Goal: Register for event/course

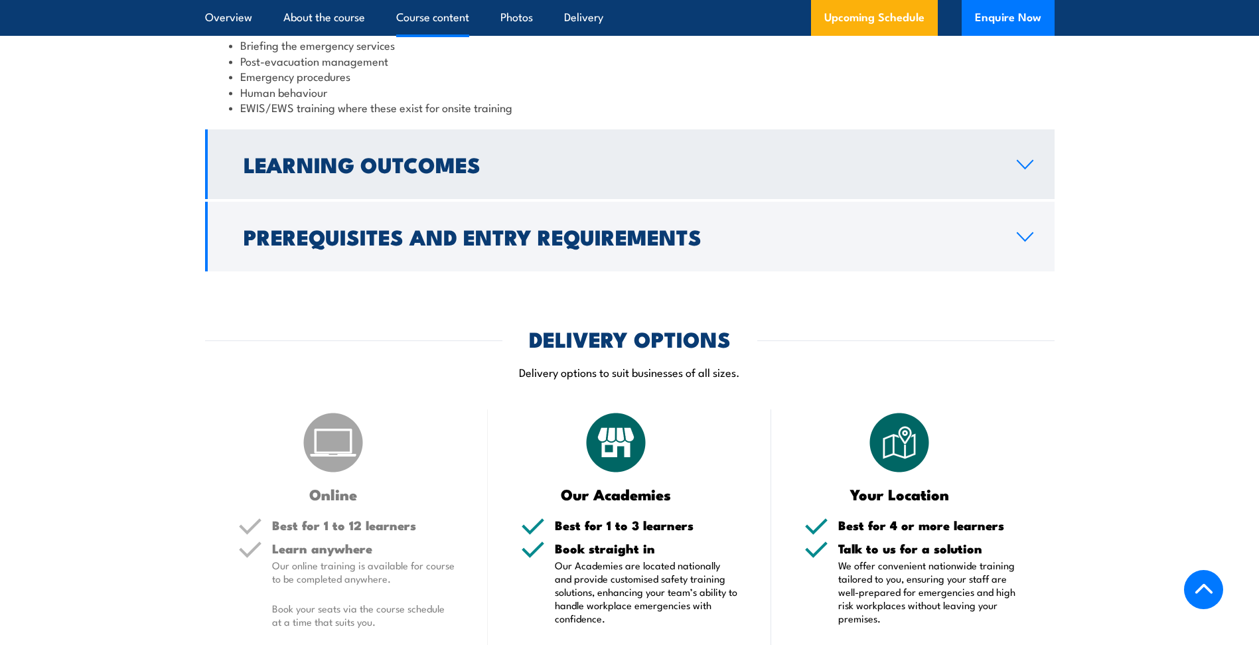
click at [406, 143] on link "Learning Outcomes" at bounding box center [630, 164] width 850 height 70
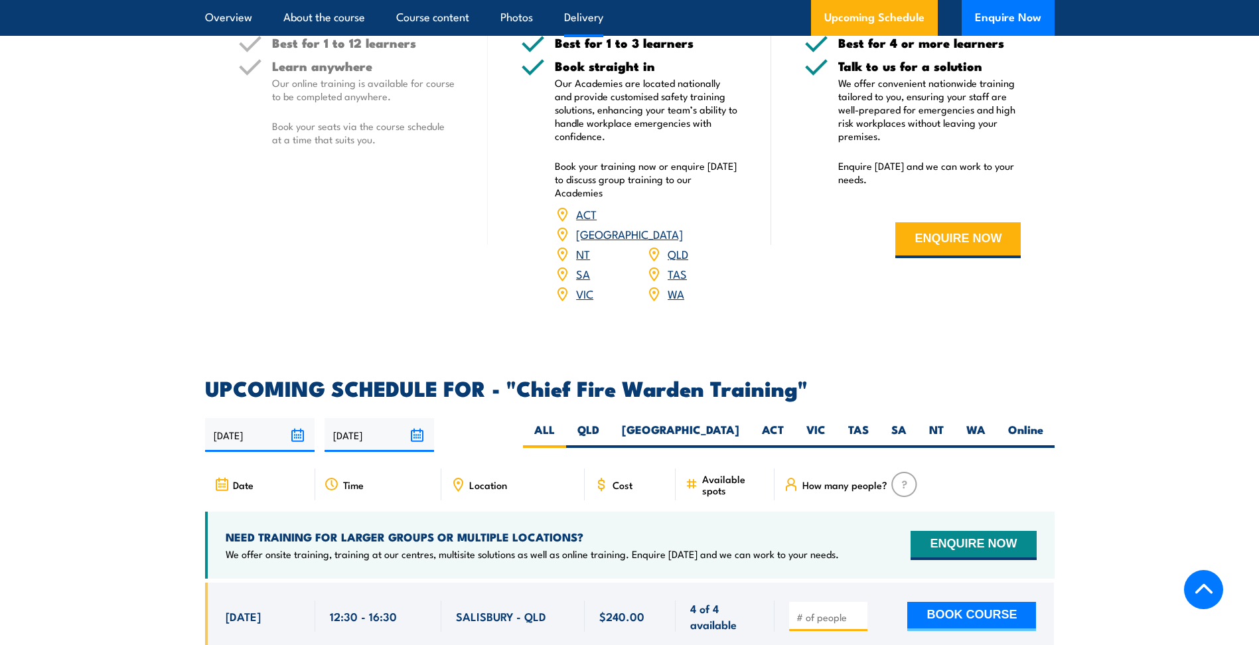
scroll to position [1599, 0]
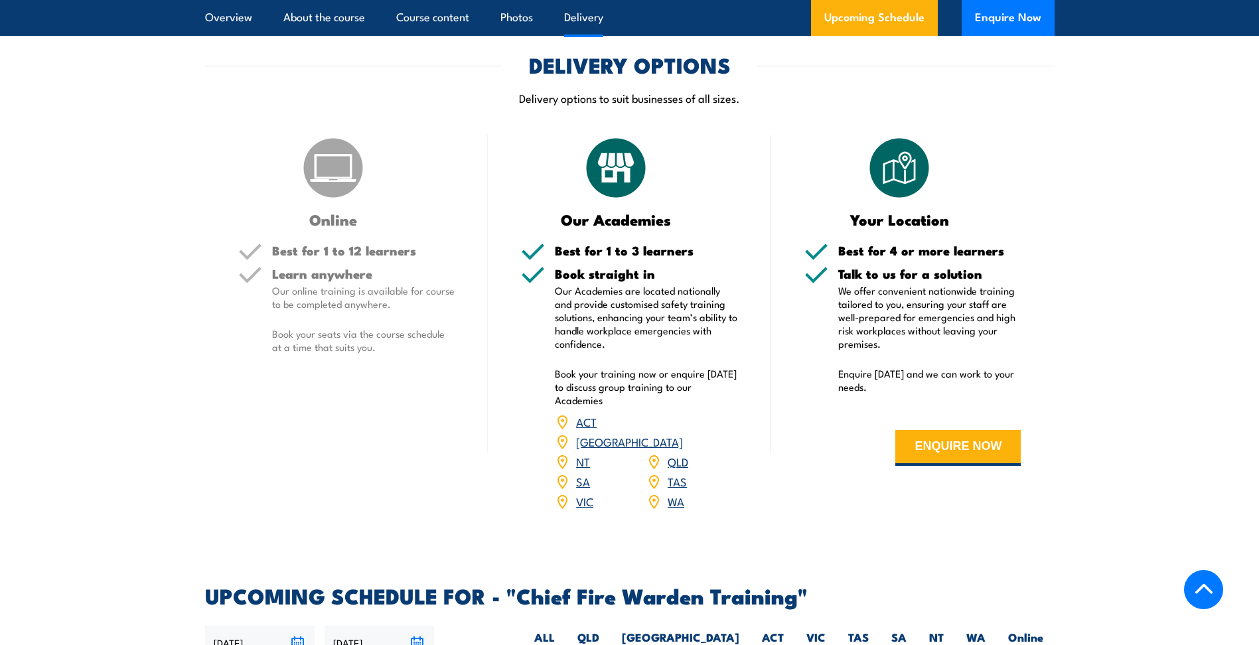
click at [1037, 626] on div "25/09/2025 24/03/2026" at bounding box center [630, 643] width 850 height 34
click at [1036, 630] on label "Online" at bounding box center [1026, 643] width 58 height 26
click at [1044, 630] on input "Online" at bounding box center [1048, 634] width 9 height 9
radio input "true"
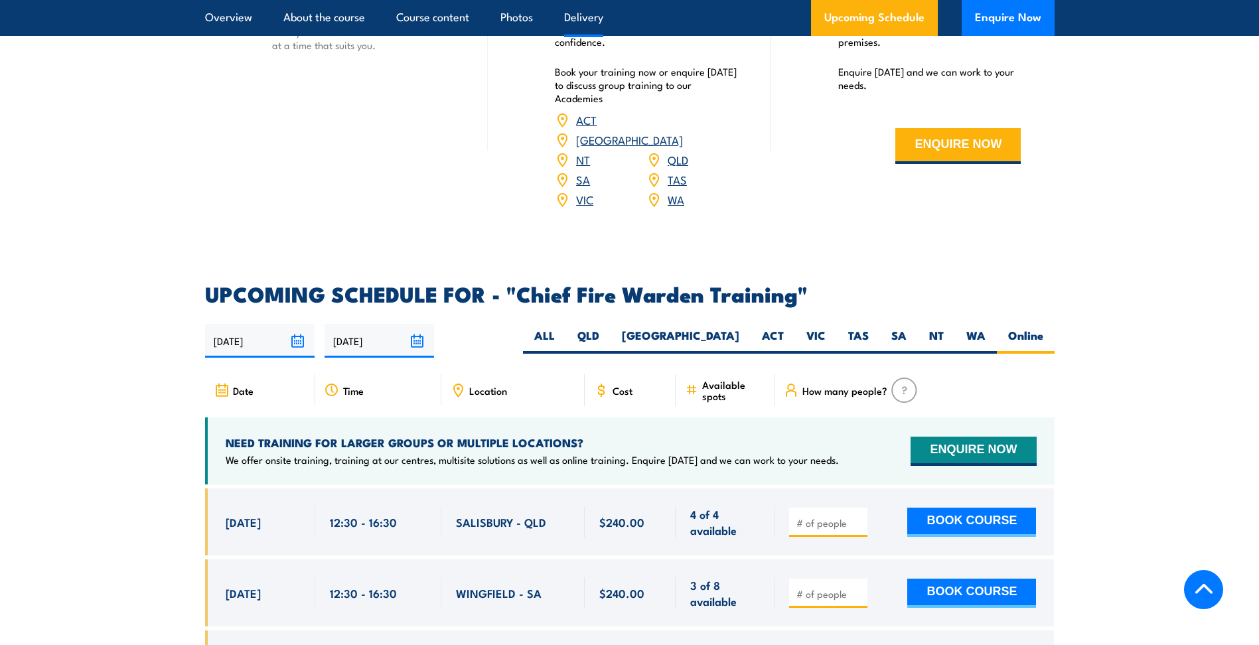
scroll to position [2130, 0]
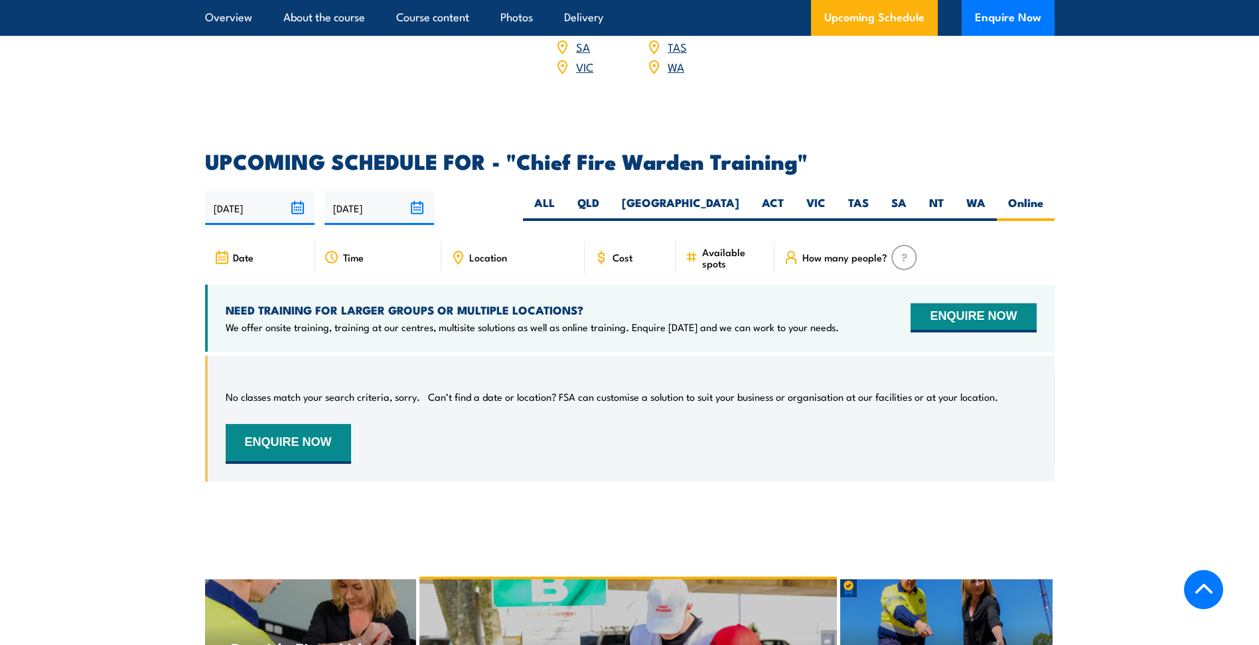
scroll to position [2235, 0]
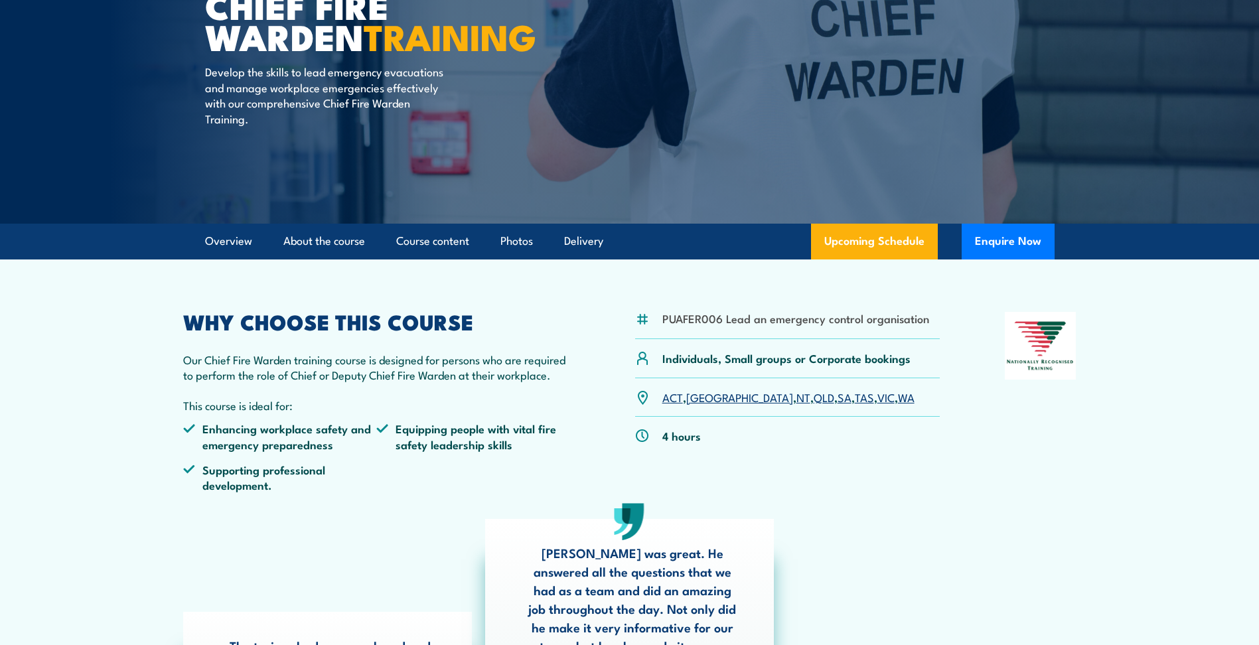
scroll to position [332, 0]
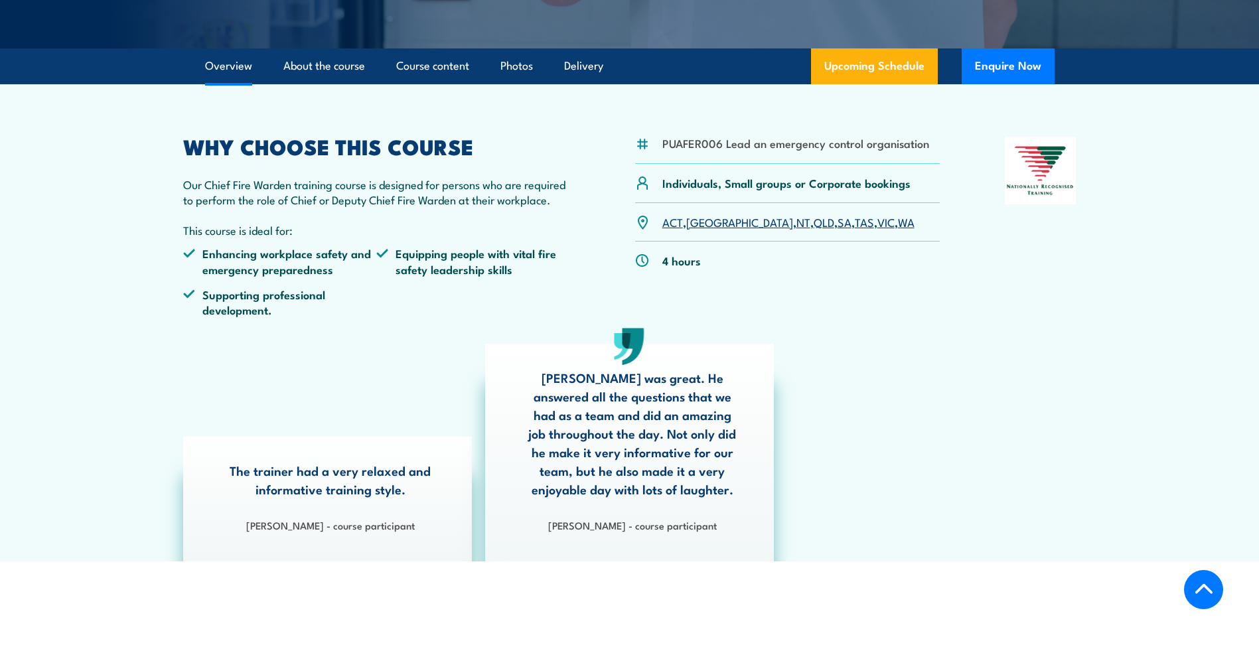
click at [855, 224] on link "TAS" at bounding box center [864, 222] width 19 height 16
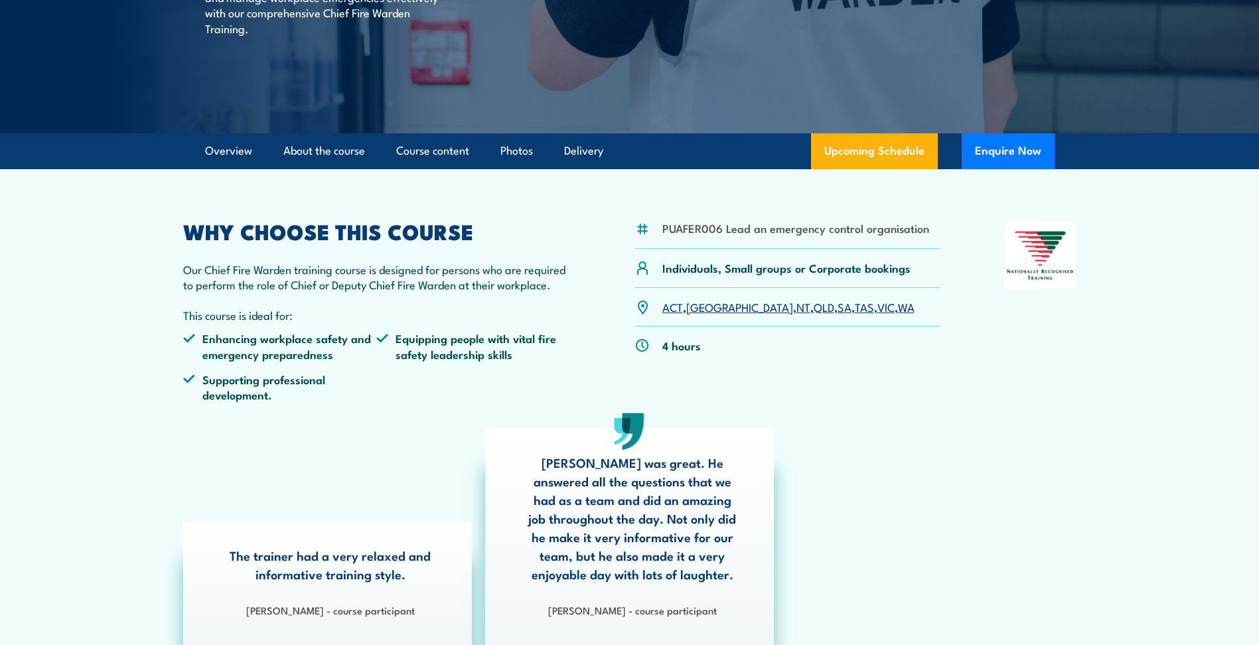
scroll to position [66, 0]
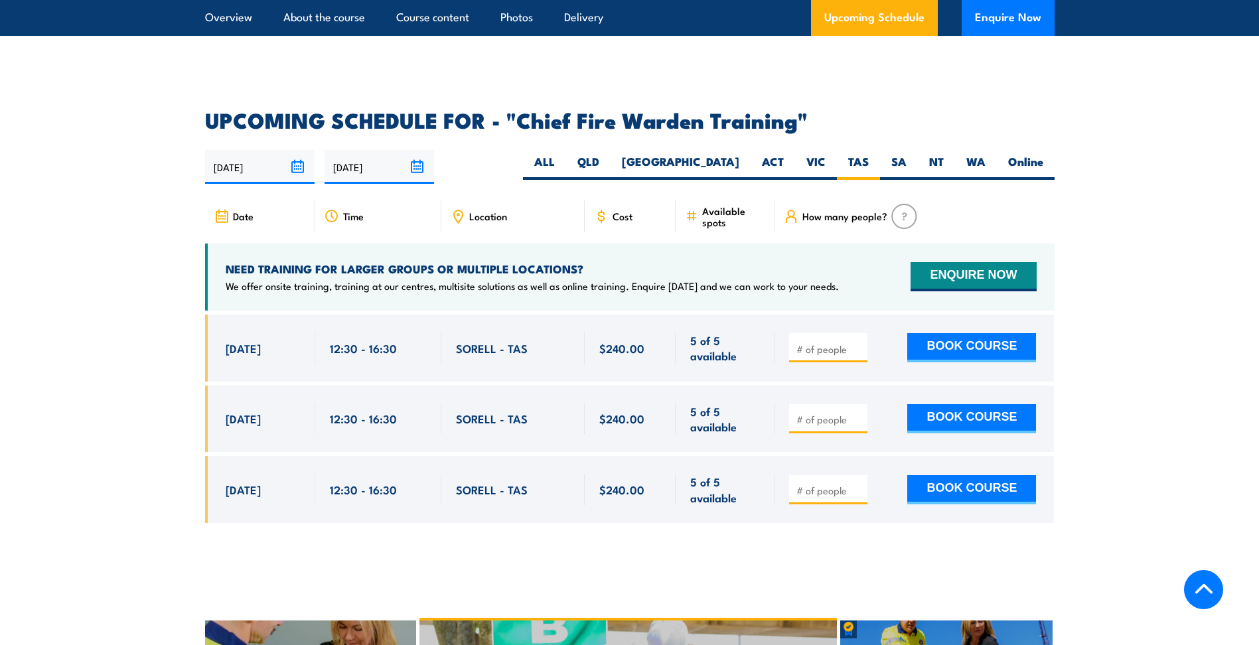
scroll to position [2169, 0]
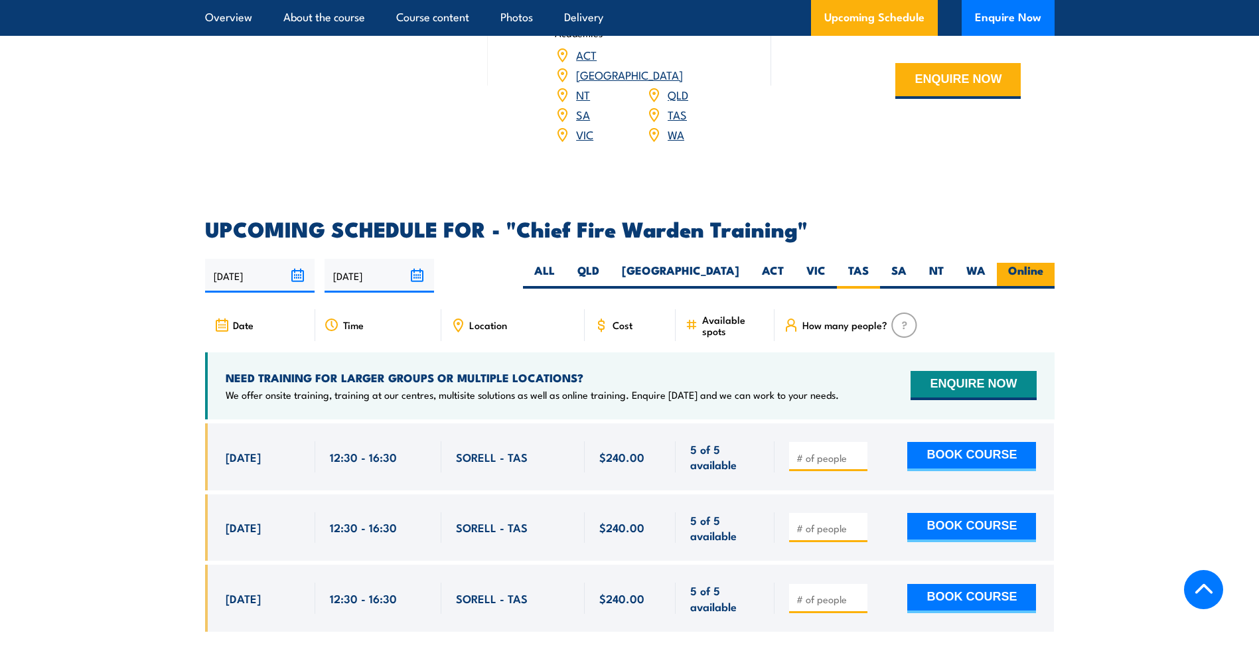
click at [1018, 263] on label "Online" at bounding box center [1026, 276] width 58 height 26
click at [1044, 263] on input "Online" at bounding box center [1048, 267] width 9 height 9
radio input "true"
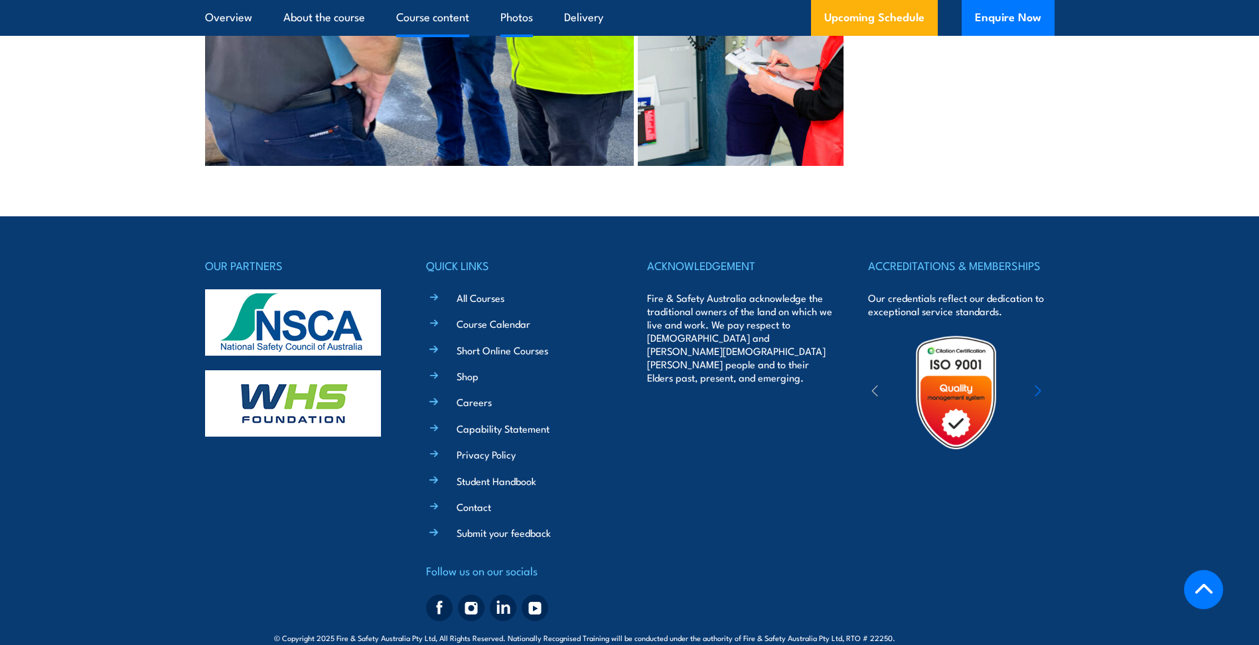
scroll to position [3525, 0]
